Goal: Navigation & Orientation: Find specific page/section

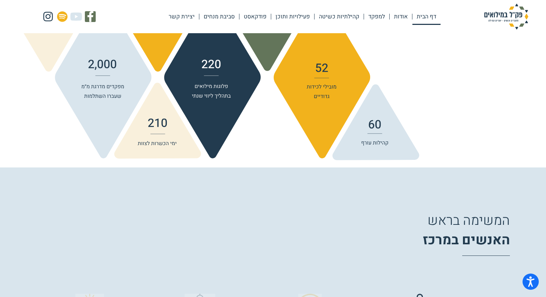
scroll to position [966, 0]
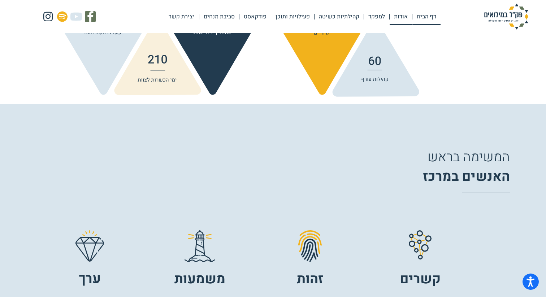
click at [401, 18] on link "אודות" at bounding box center [401, 16] width 22 height 17
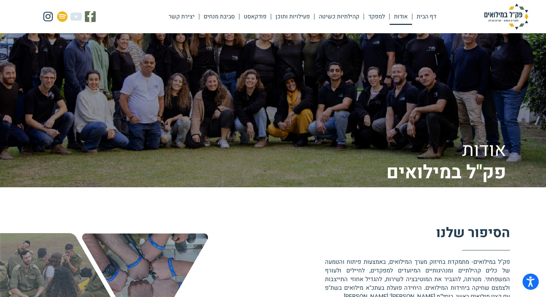
scroll to position [20, 0]
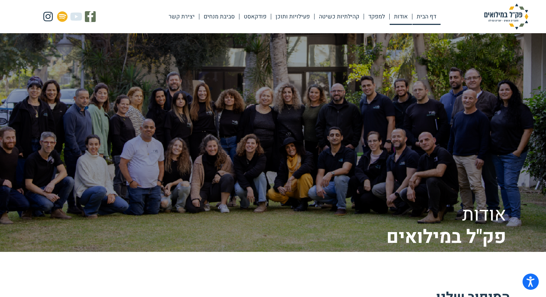
click at [436, 16] on link "דף הבית" at bounding box center [427, 16] width 28 height 17
